Goal: Check status: Check status

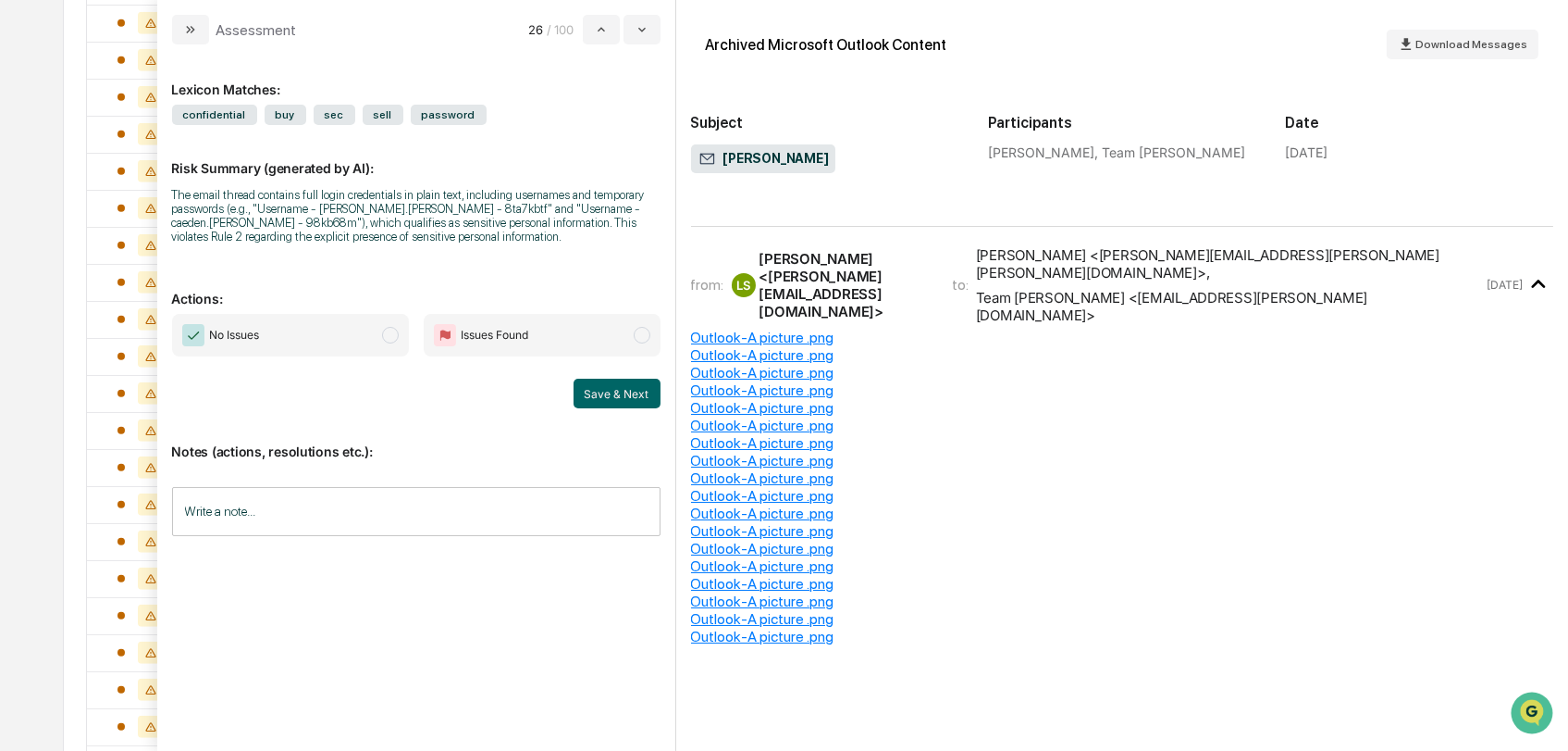
scroll to position [6339, 0]
